Goal: Find specific page/section: Find specific page/section

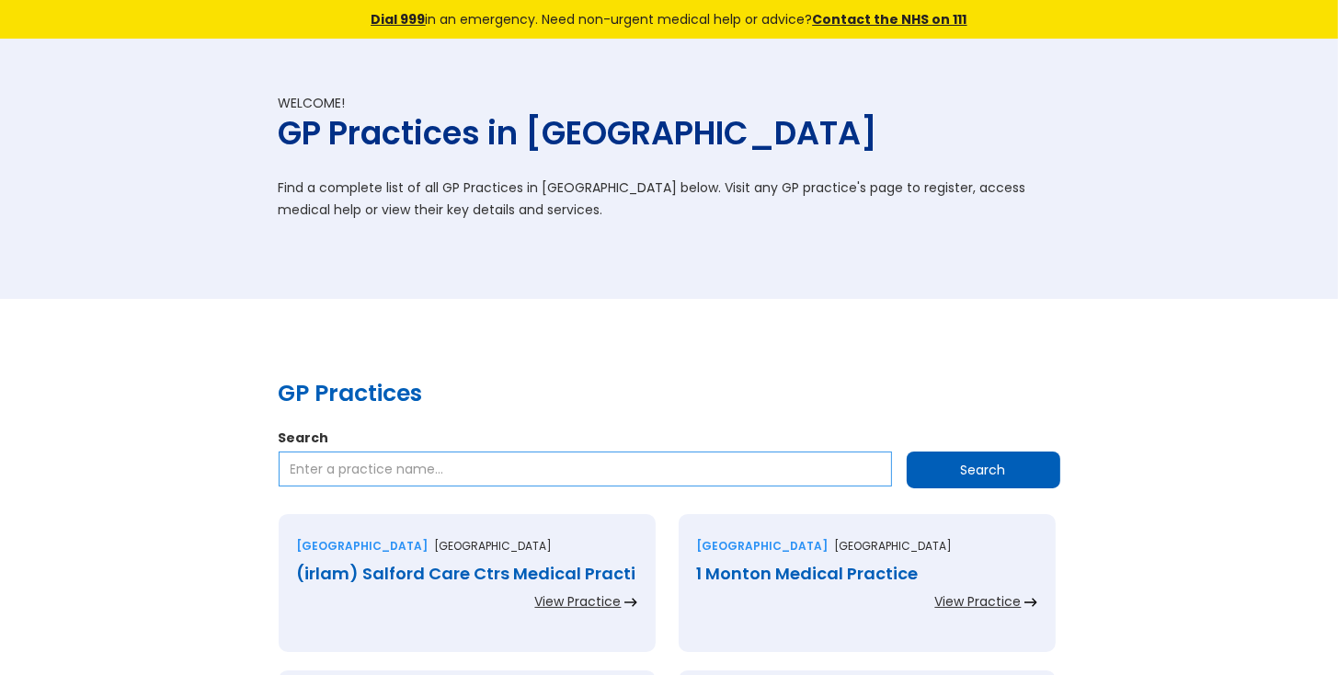
click at [367, 473] on input "Search" at bounding box center [585, 468] width 613 height 35
type input "D"
type input "Shotfield Medical Practice SM6"
click at [1016, 475] on input "Search" at bounding box center [984, 469] width 154 height 37
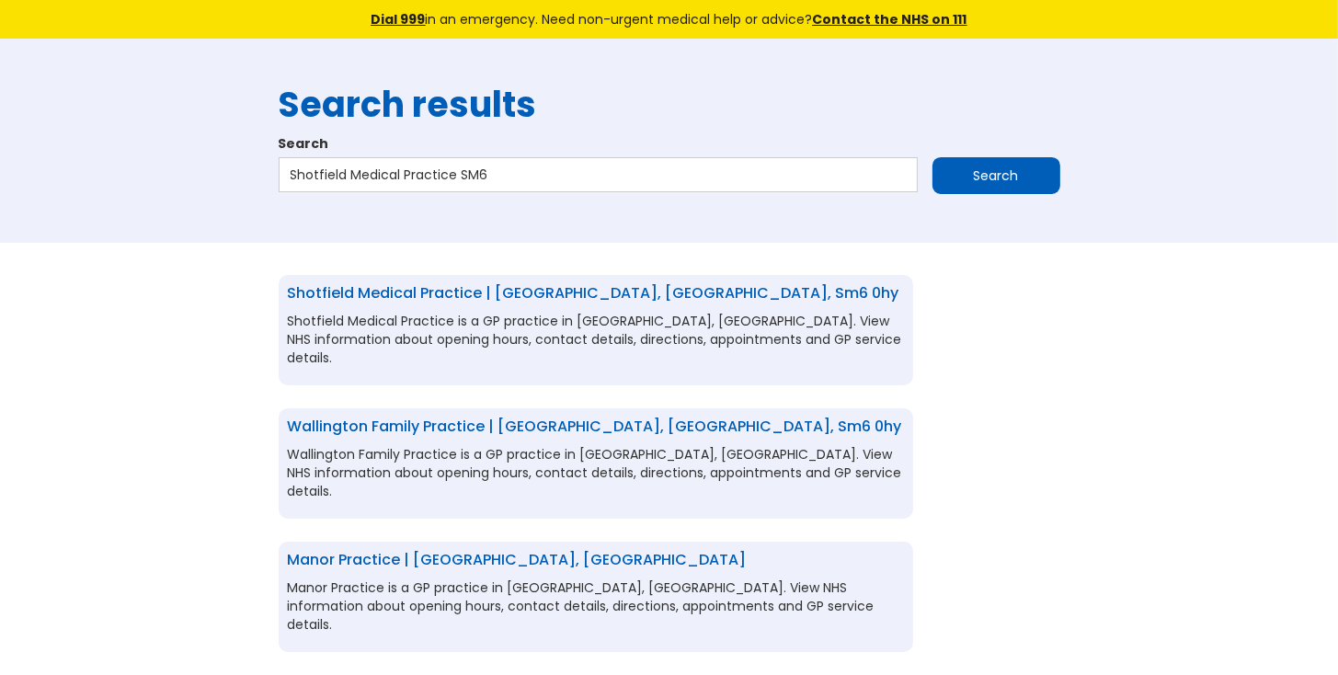
click at [582, 290] on link "Shotfield Medical Practice | Wallington, Surrey, sm6 0hy" at bounding box center [593, 292] width 611 height 21
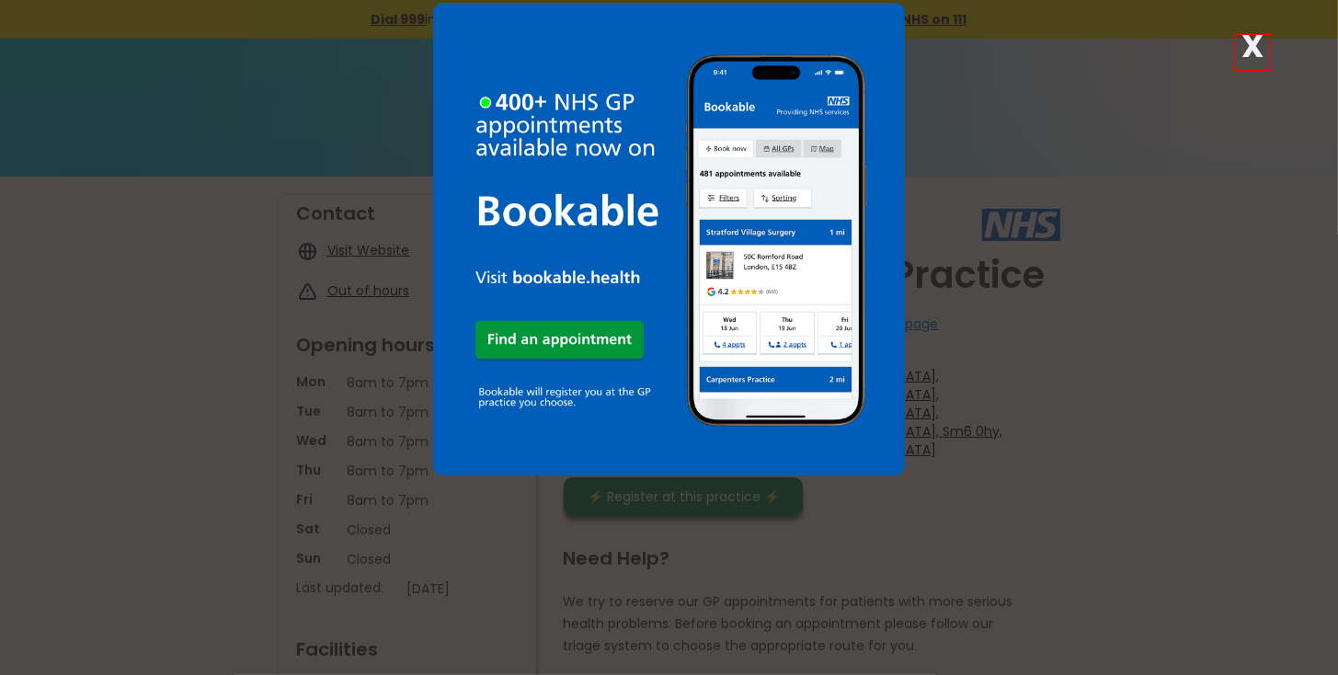
click at [1250, 51] on strong "X" at bounding box center [1252, 46] width 22 height 44
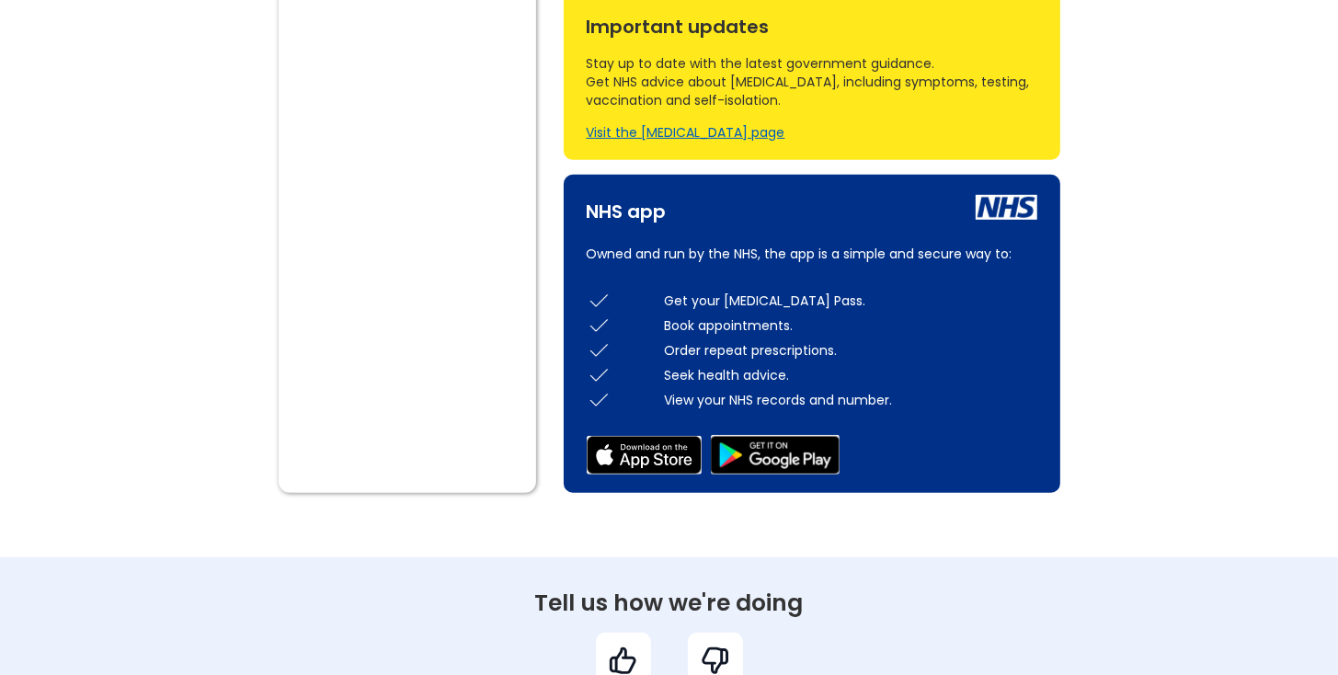
scroll to position [1011, 0]
